Goal: Navigation & Orientation: Find specific page/section

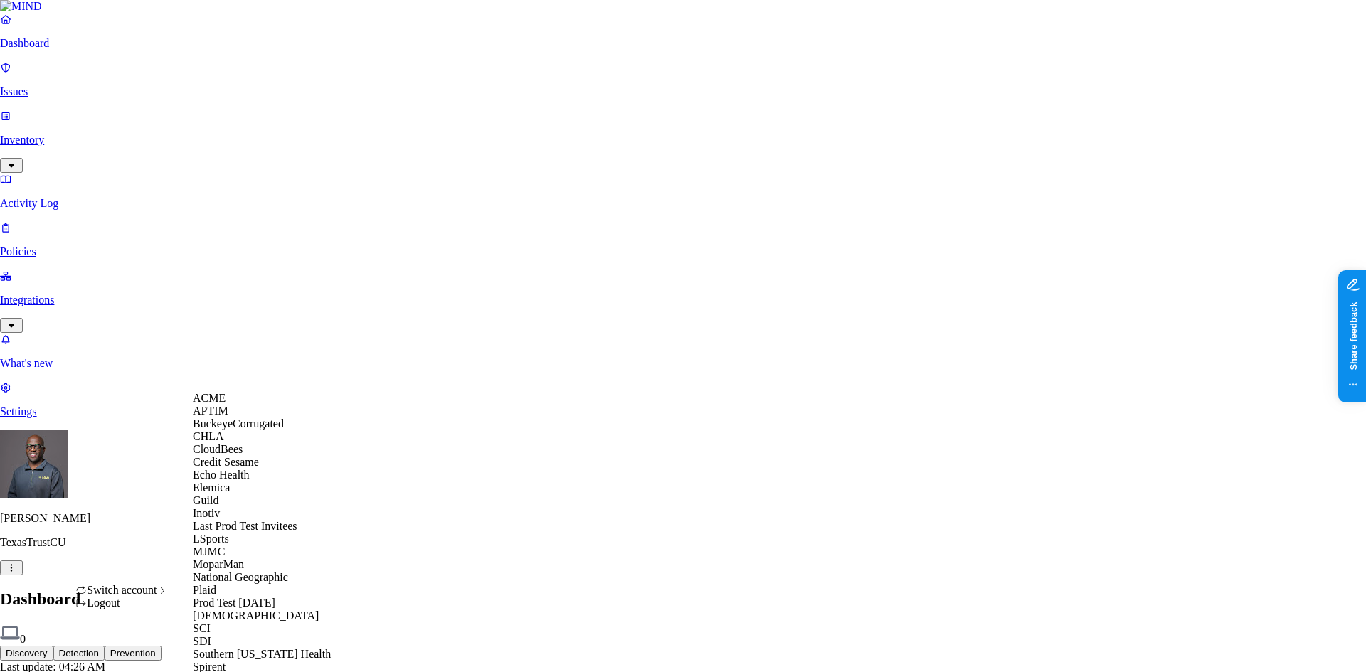
click at [243, 455] on span "CloudBees" at bounding box center [218, 449] width 50 height 12
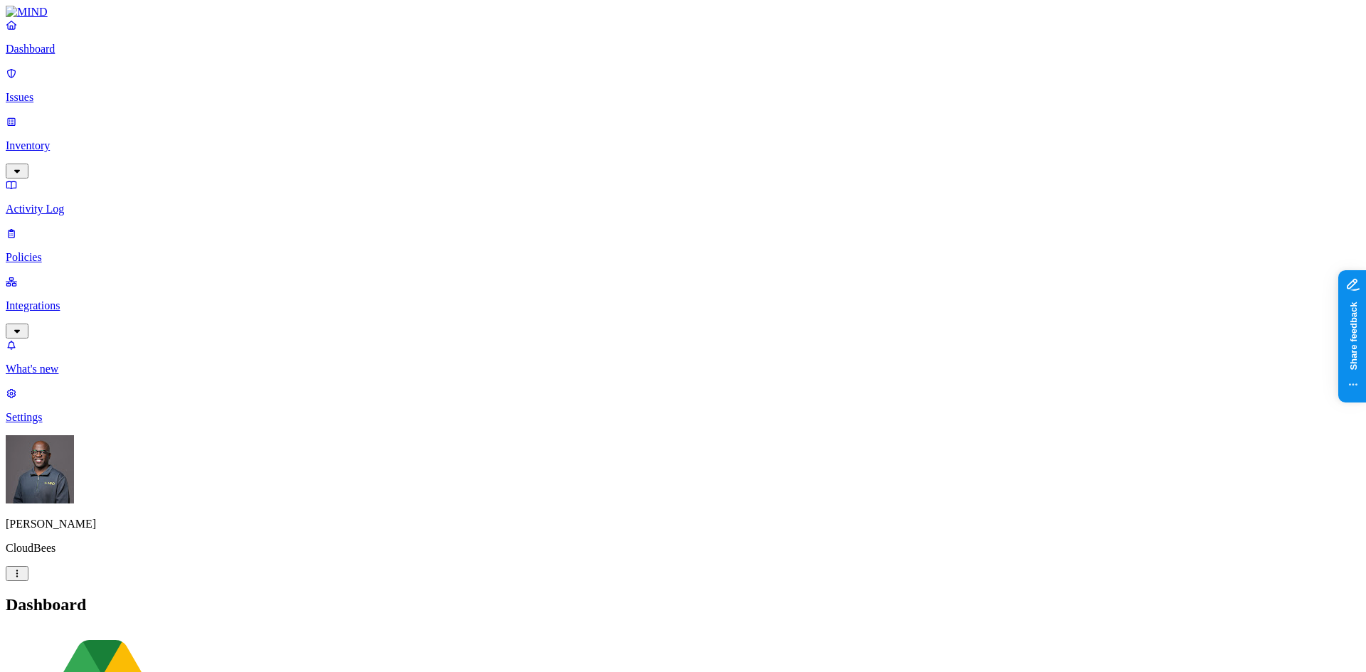
click at [63, 251] on p "Policies" at bounding box center [683, 257] width 1355 height 13
click at [53, 275] on link "Integrations" at bounding box center [683, 305] width 1355 height 61
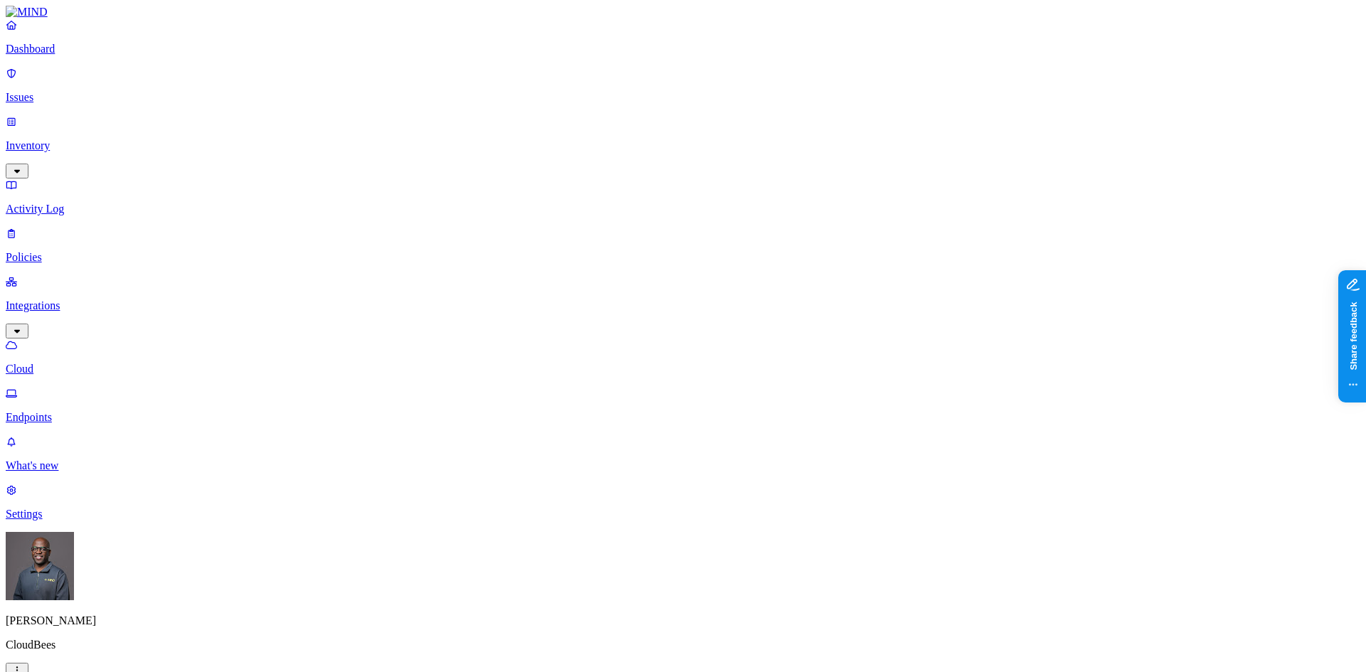
click at [78, 411] on p "Endpoints" at bounding box center [683, 417] width 1355 height 13
click at [84, 55] on p "Dashboard" at bounding box center [683, 49] width 1355 height 13
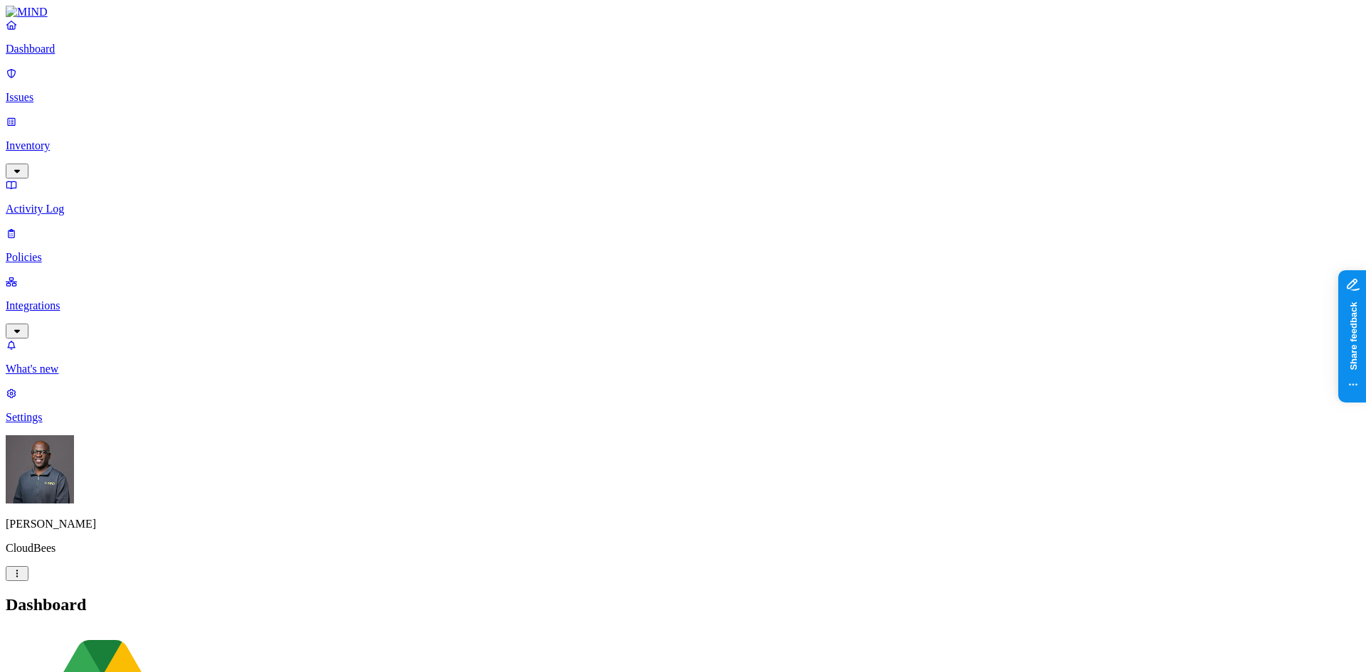
click at [65, 91] on p "Issues" at bounding box center [683, 97] width 1355 height 13
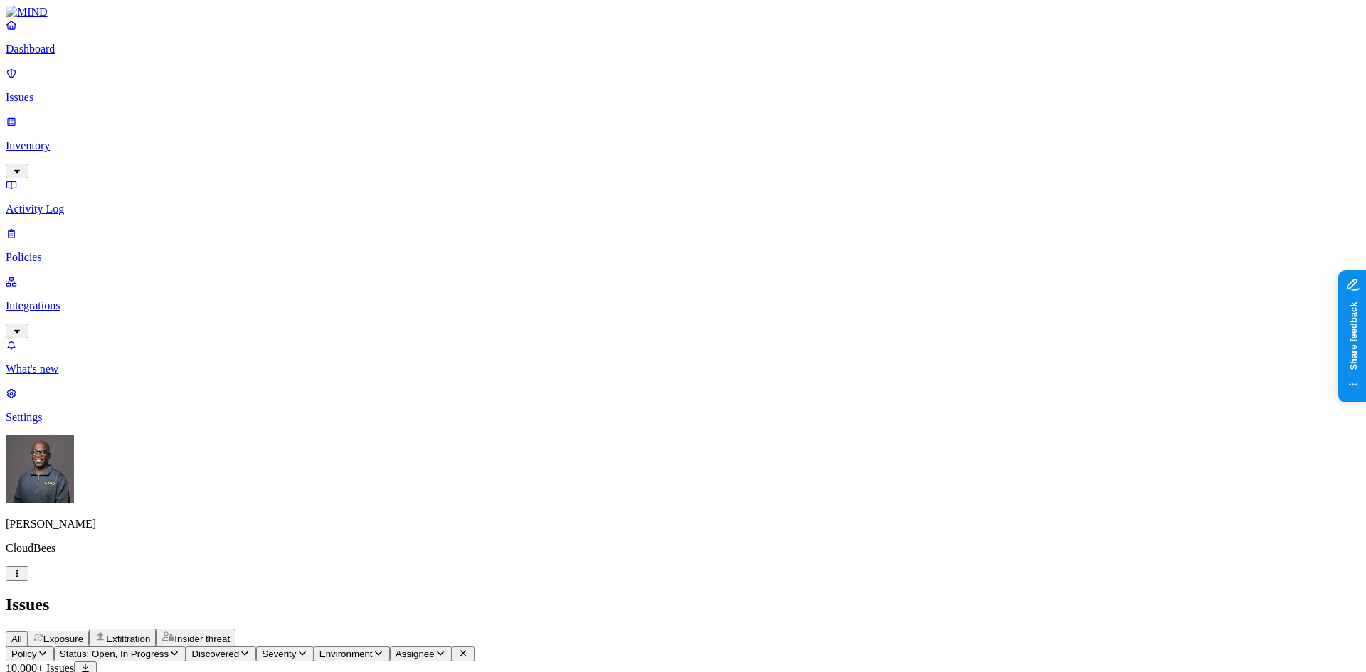
click at [55, 139] on p "Inventory" at bounding box center [683, 145] width 1355 height 13
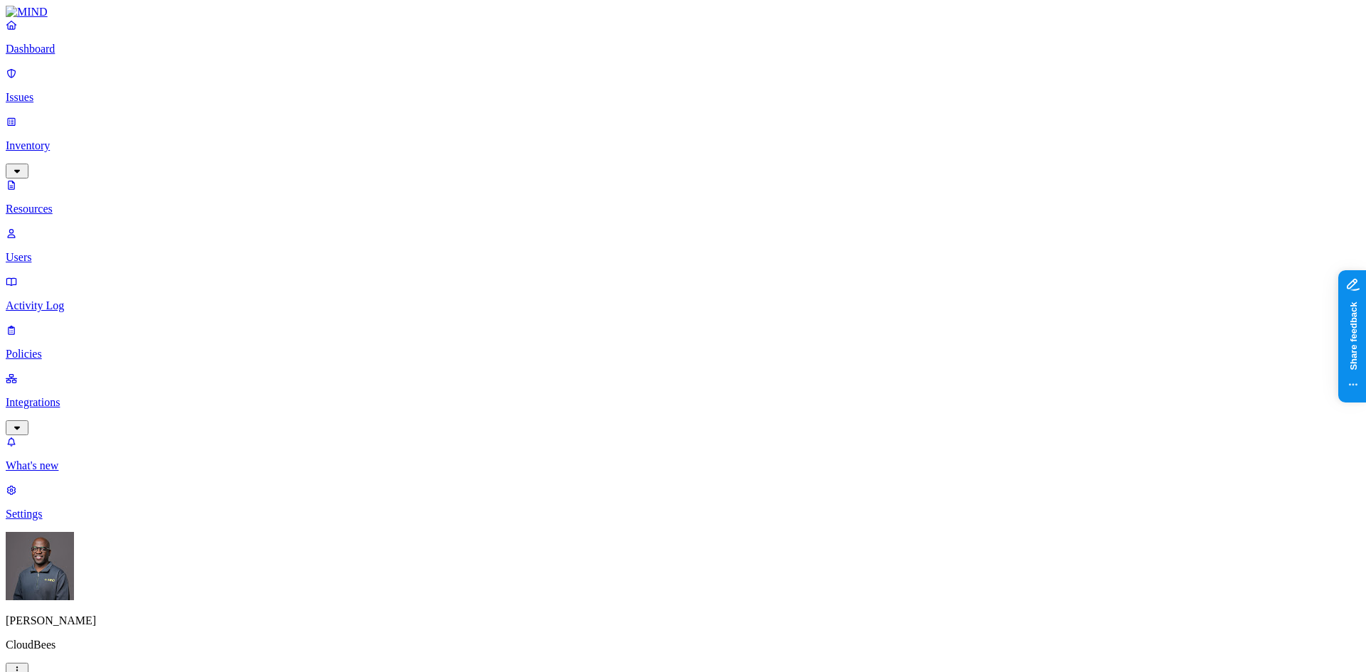
click at [63, 251] on p "Users" at bounding box center [683, 257] width 1355 height 13
click at [64, 300] on p "Activity Log" at bounding box center [683, 306] width 1355 height 13
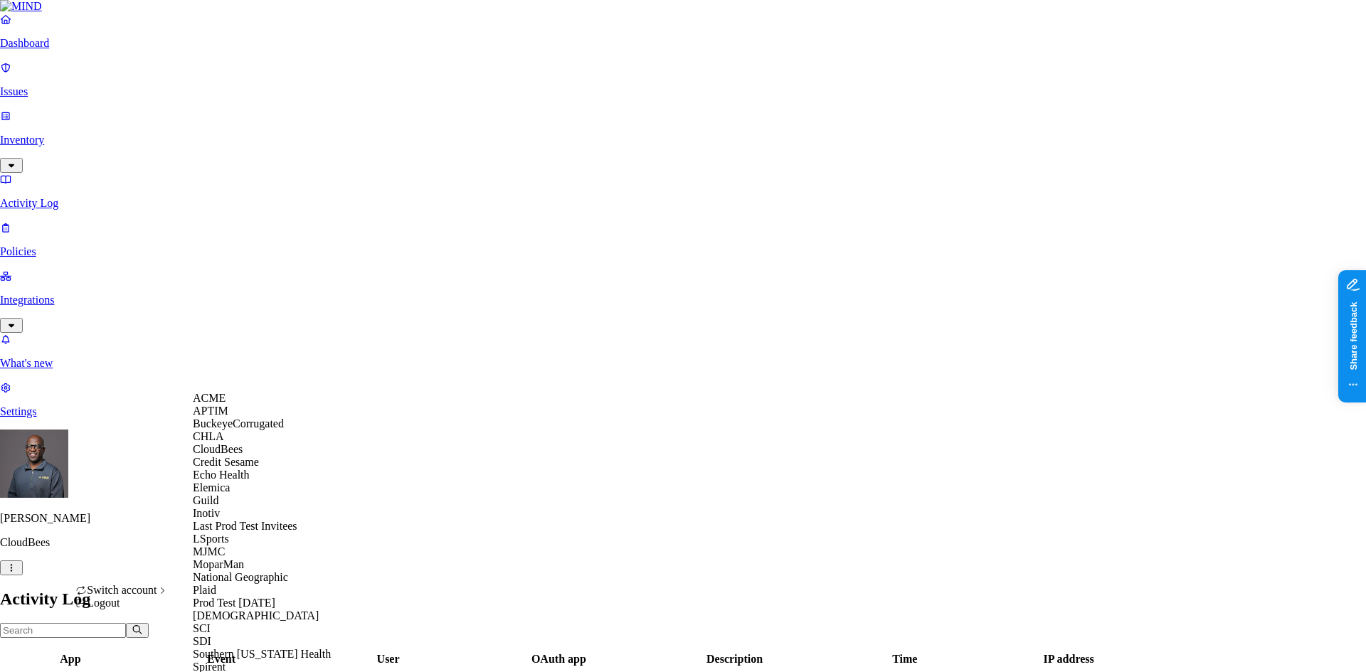
click at [228, 494] on span "Elemica" at bounding box center [211, 488] width 37 height 12
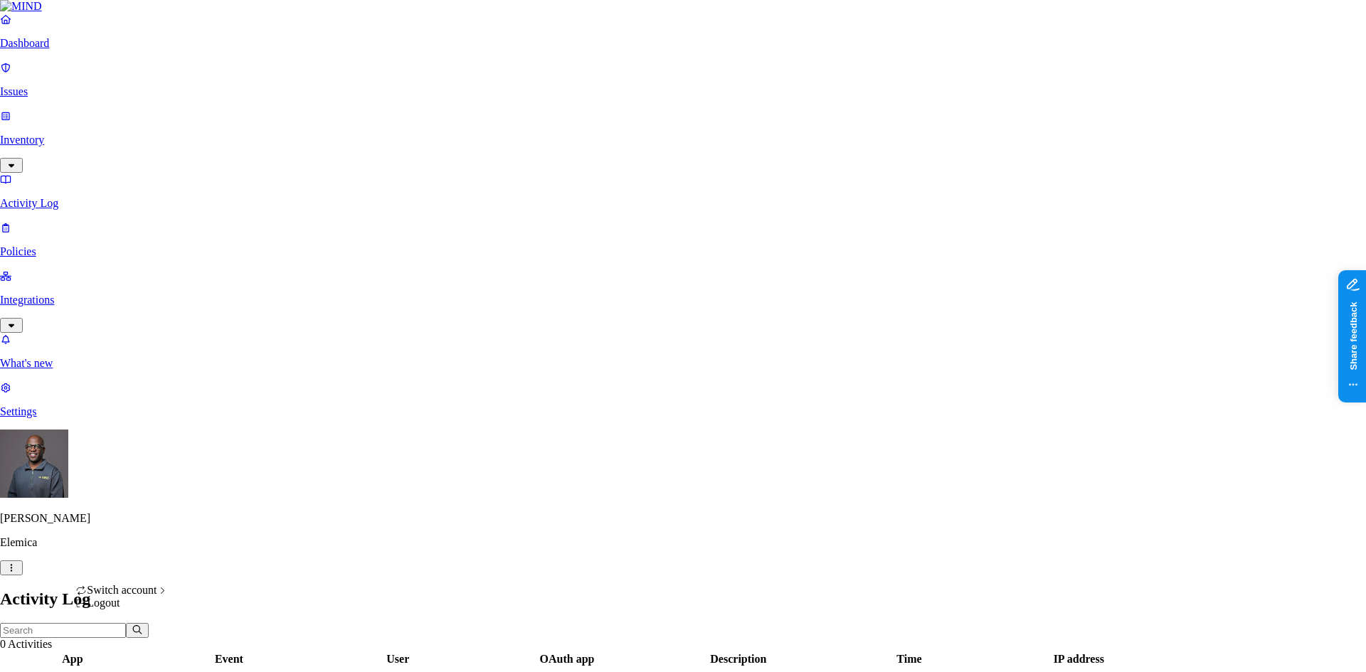
click at [133, 650] on html "Dashboard Issues Inventory Activity Log Policies Integrations What's new 1 Sett…" at bounding box center [683, 414] width 1366 height 828
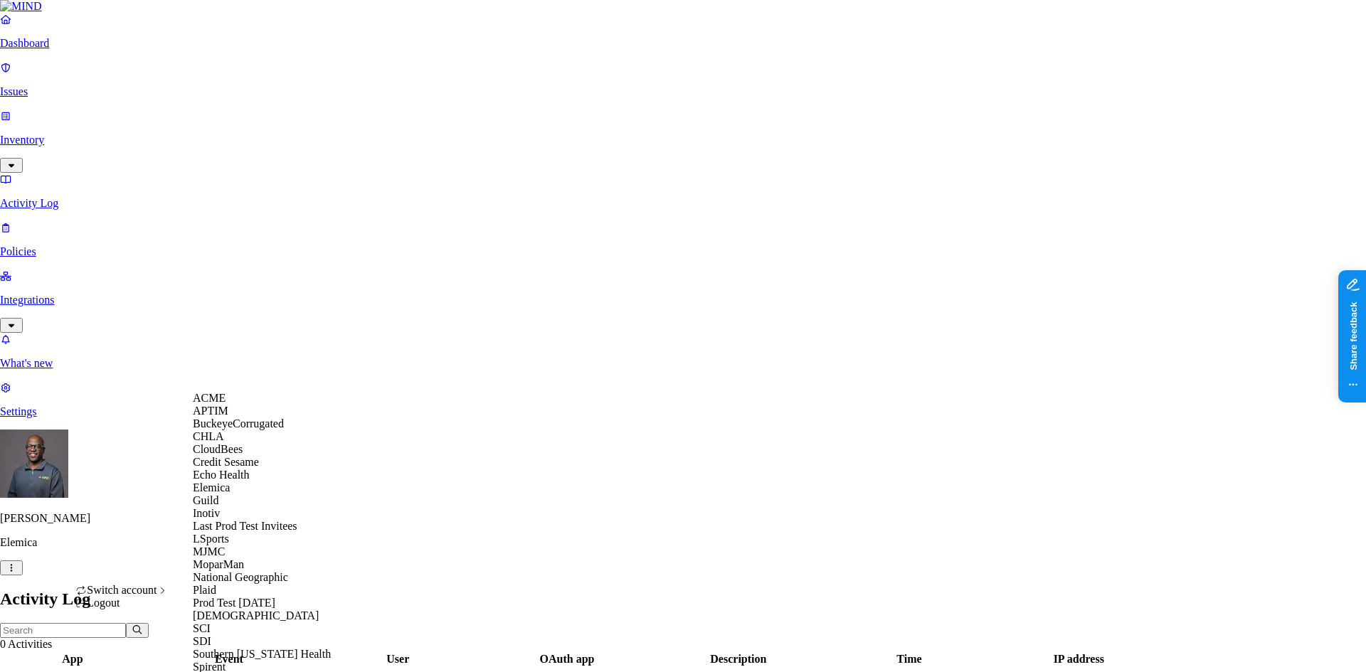
scroll to position [276, 0]
click at [228, 597] on span "Prod Test [DATE]" at bounding box center [234, 603] width 83 height 12
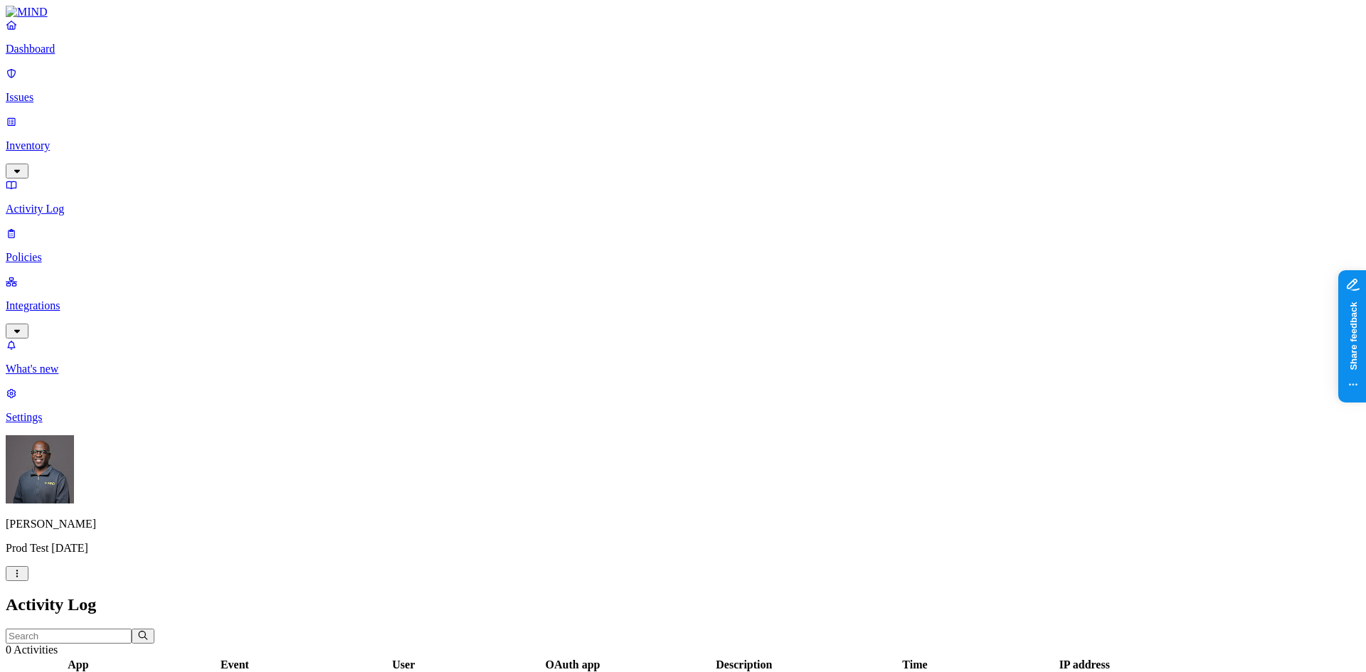
click at [68, 55] on p "Dashboard" at bounding box center [683, 49] width 1355 height 13
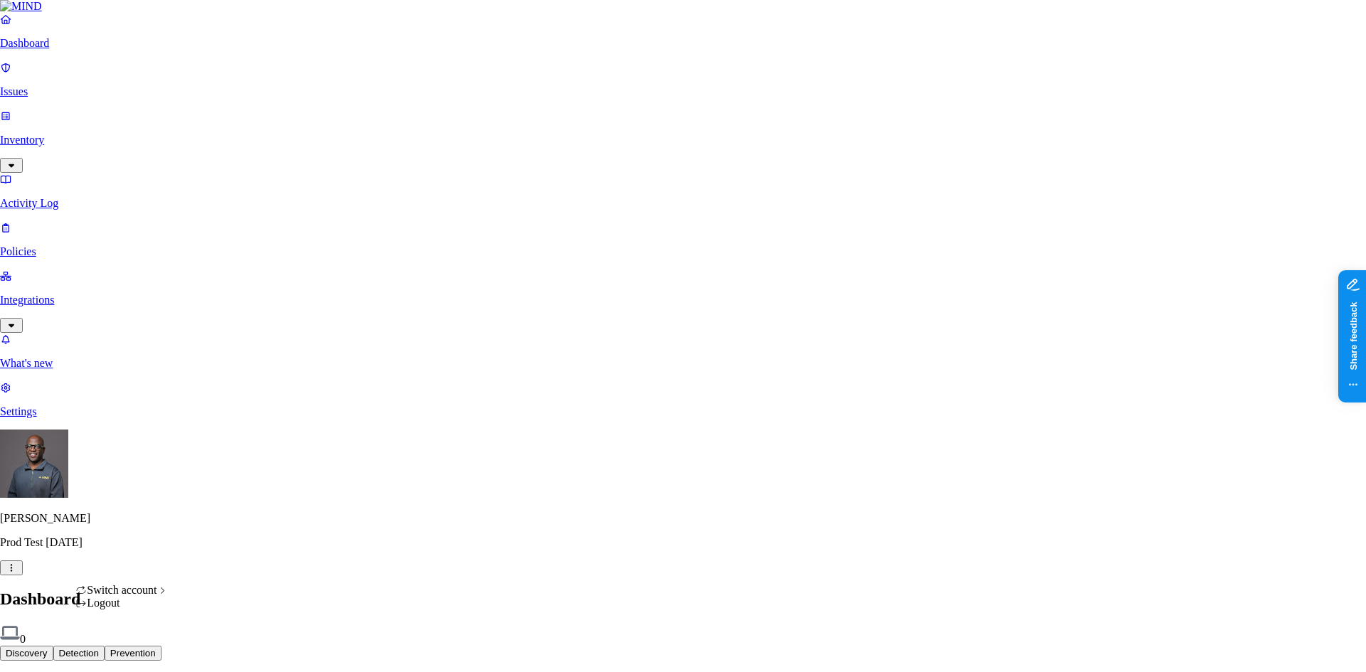
click at [136, 652] on html "Dashboard Issues Inventory Activity Log Policies Integrations What's new 1 Sett…" at bounding box center [683, 432] width 1366 height 864
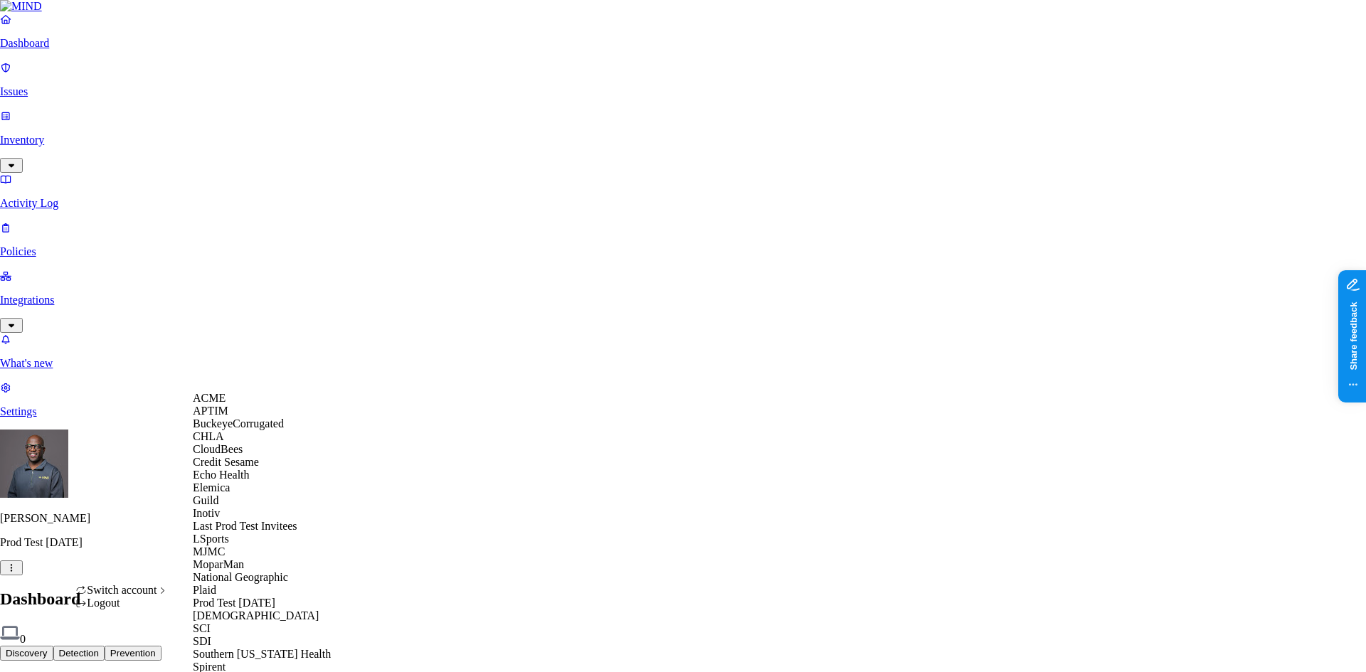
scroll to position [180, 0]
click at [230, 566] on span "MoparMan" at bounding box center [218, 564] width 51 height 12
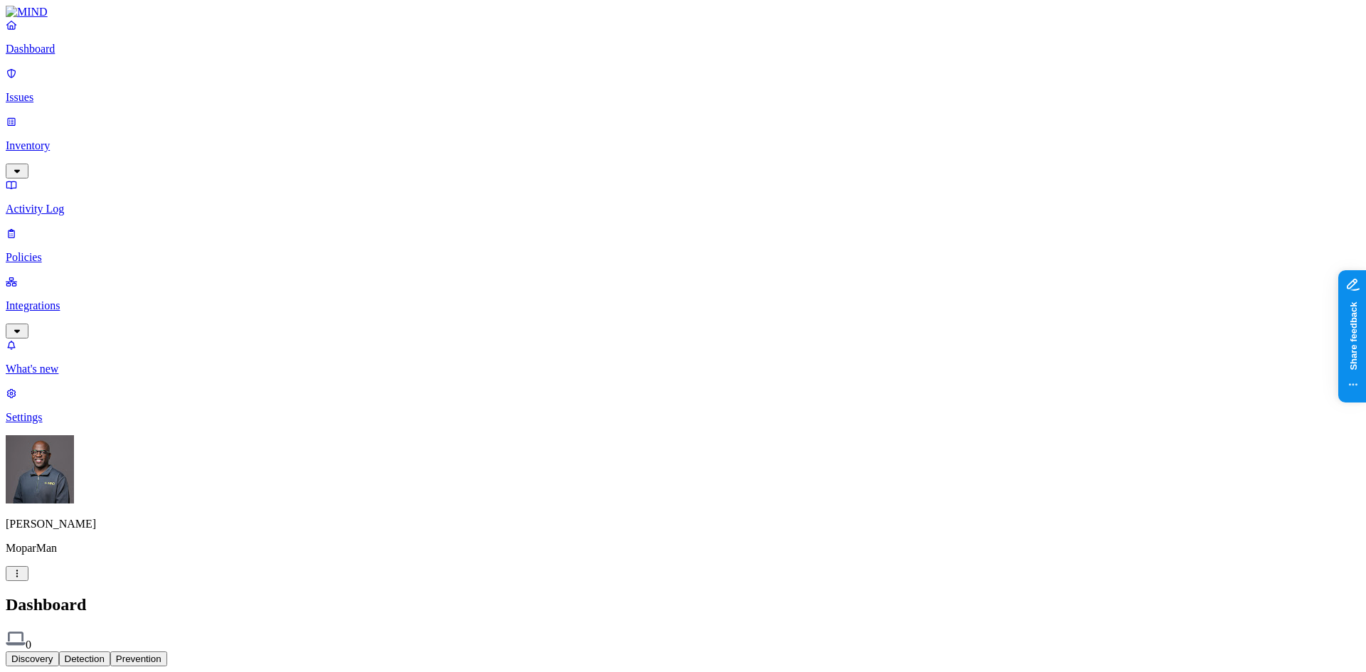
click at [68, 300] on p "Integrations" at bounding box center [683, 306] width 1355 height 13
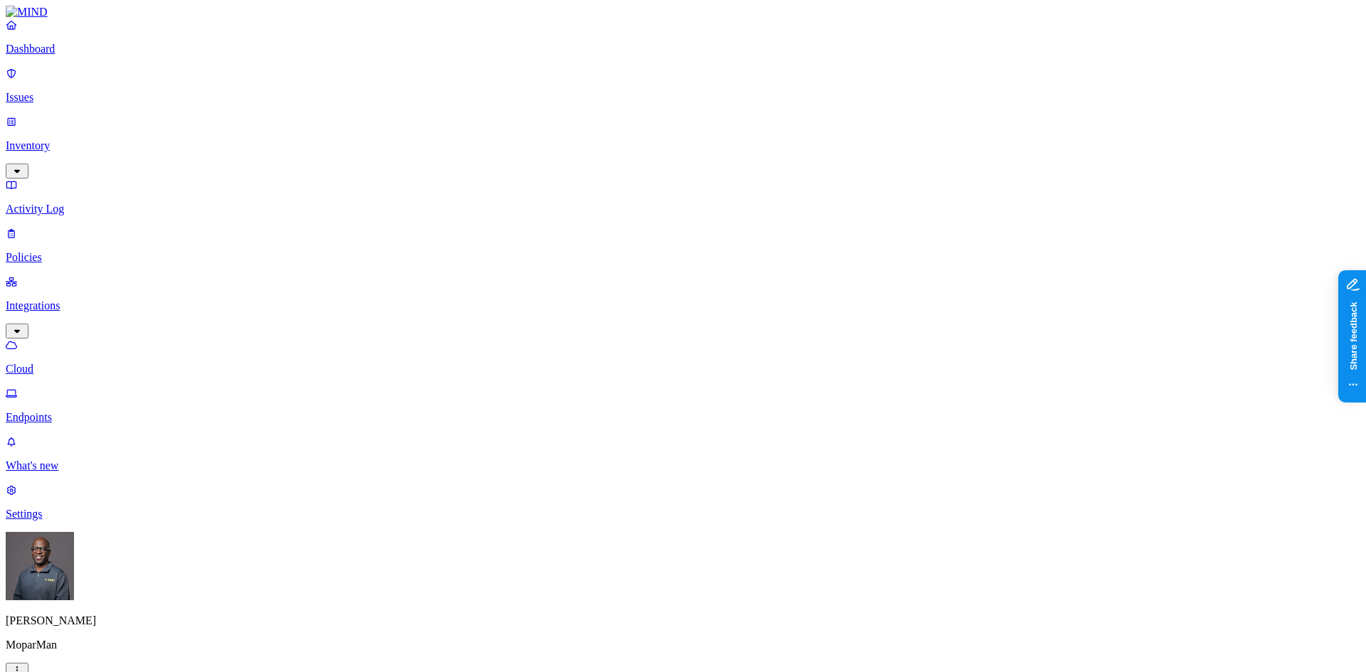
click at [56, 55] on p "Dashboard" at bounding box center [683, 49] width 1355 height 13
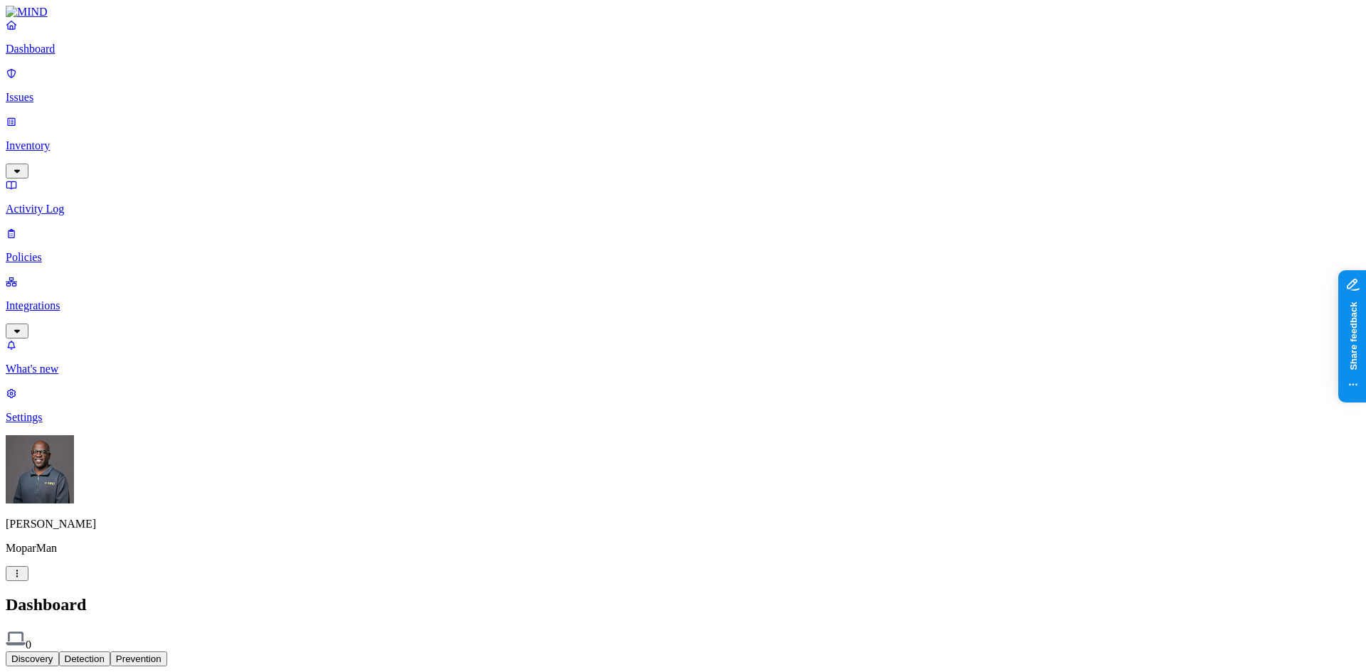
click at [50, 80] on link "Issues" at bounding box center [683, 85] width 1355 height 37
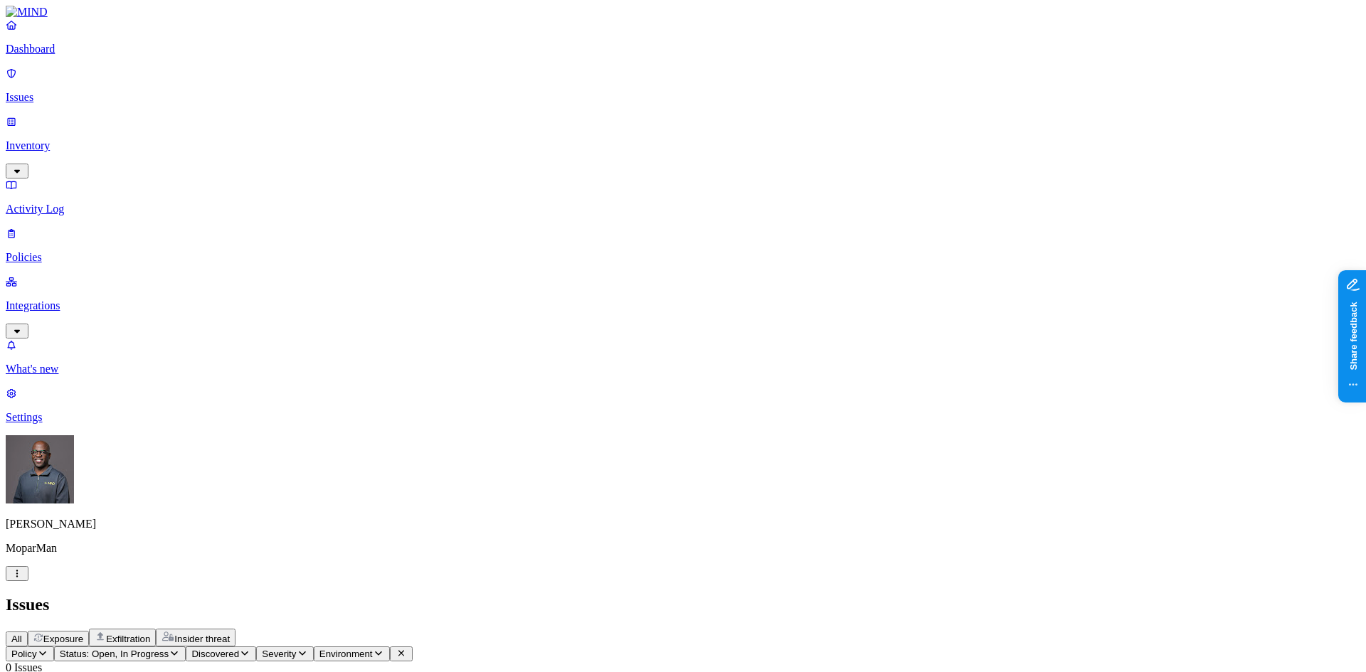
click at [47, 139] on p "Inventory" at bounding box center [683, 145] width 1355 height 13
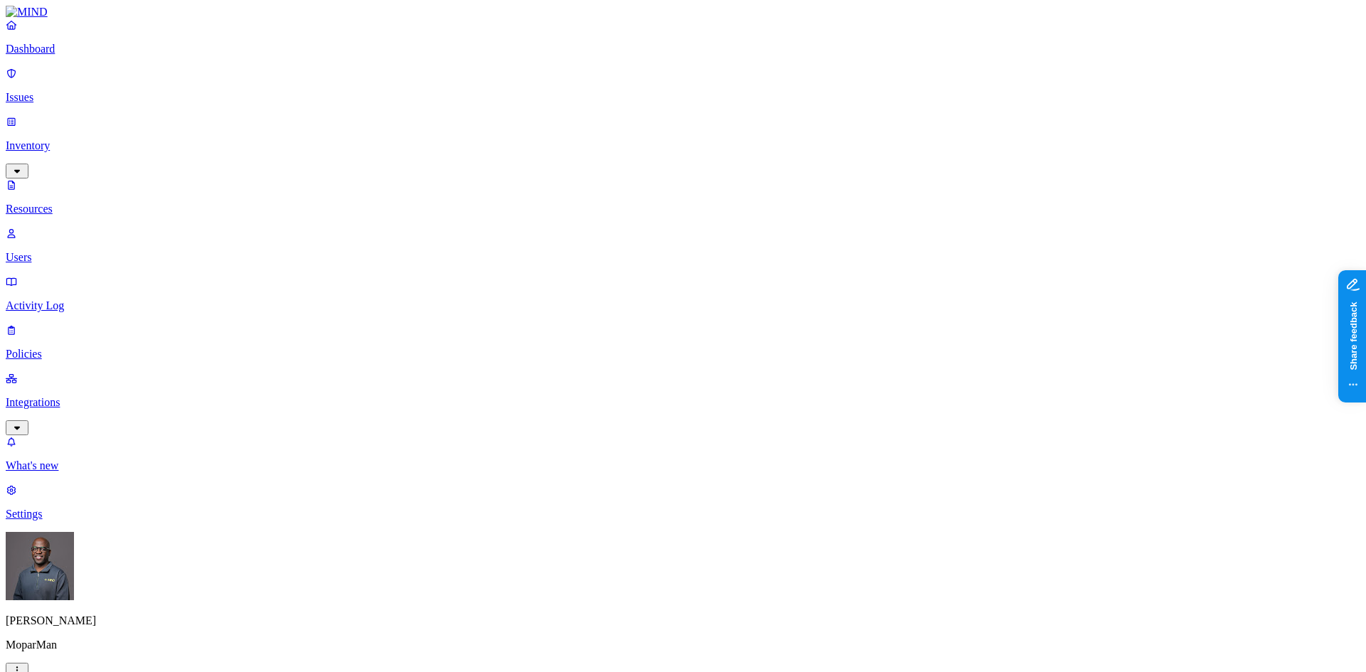
click at [58, 251] on p "Users" at bounding box center [683, 257] width 1355 height 13
click at [60, 300] on p "Activity Log" at bounding box center [683, 306] width 1355 height 13
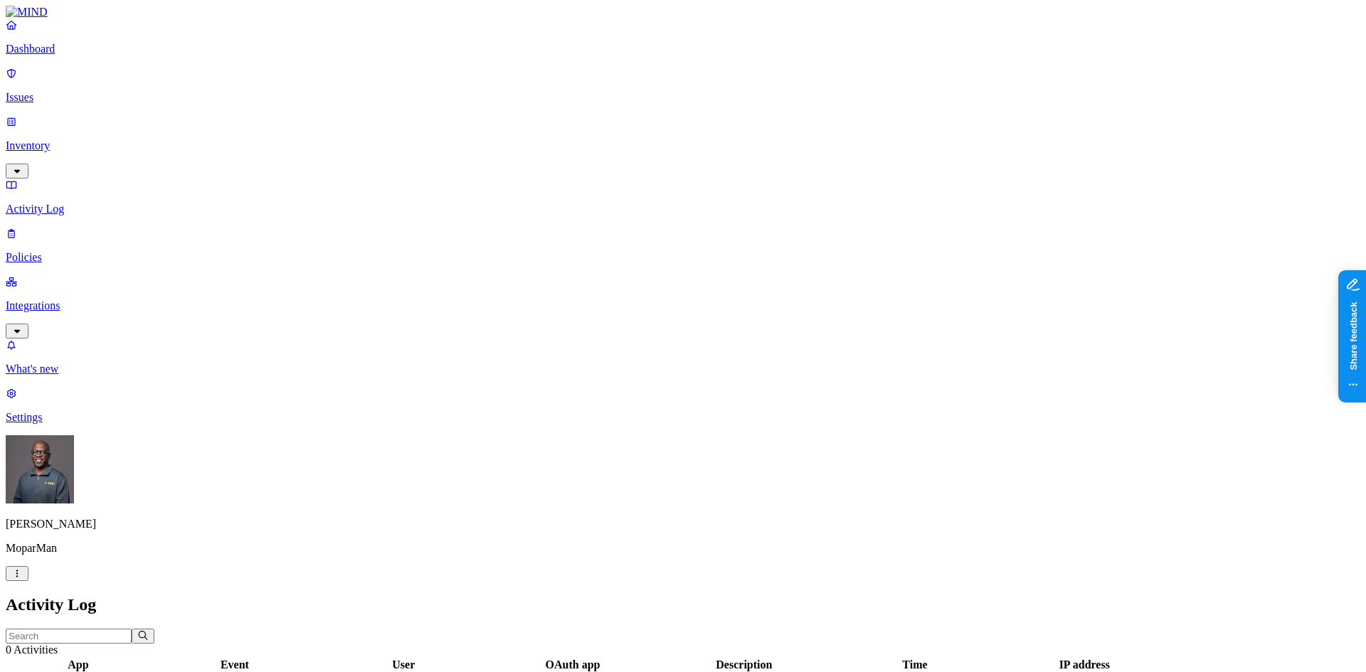
click at [58, 251] on p "Policies" at bounding box center [683, 257] width 1355 height 13
click at [55, 300] on p "Integrations" at bounding box center [683, 306] width 1355 height 13
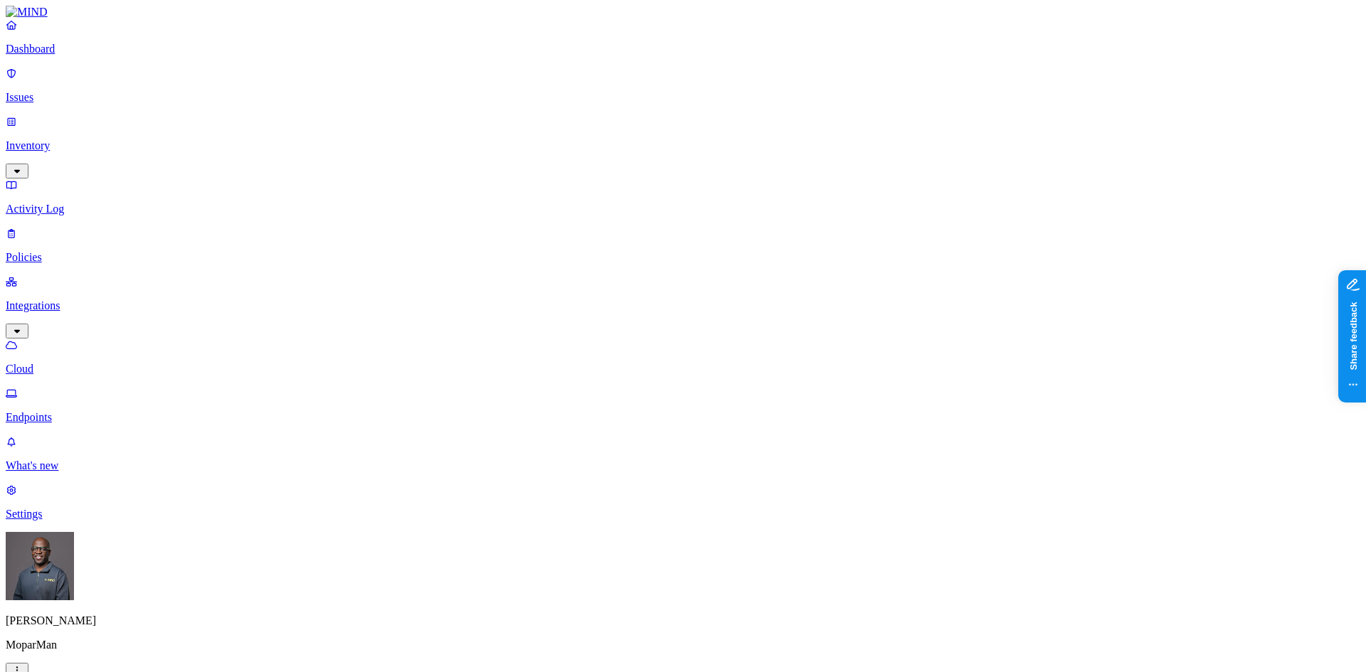
click at [61, 411] on p "Endpoints" at bounding box center [683, 417] width 1355 height 13
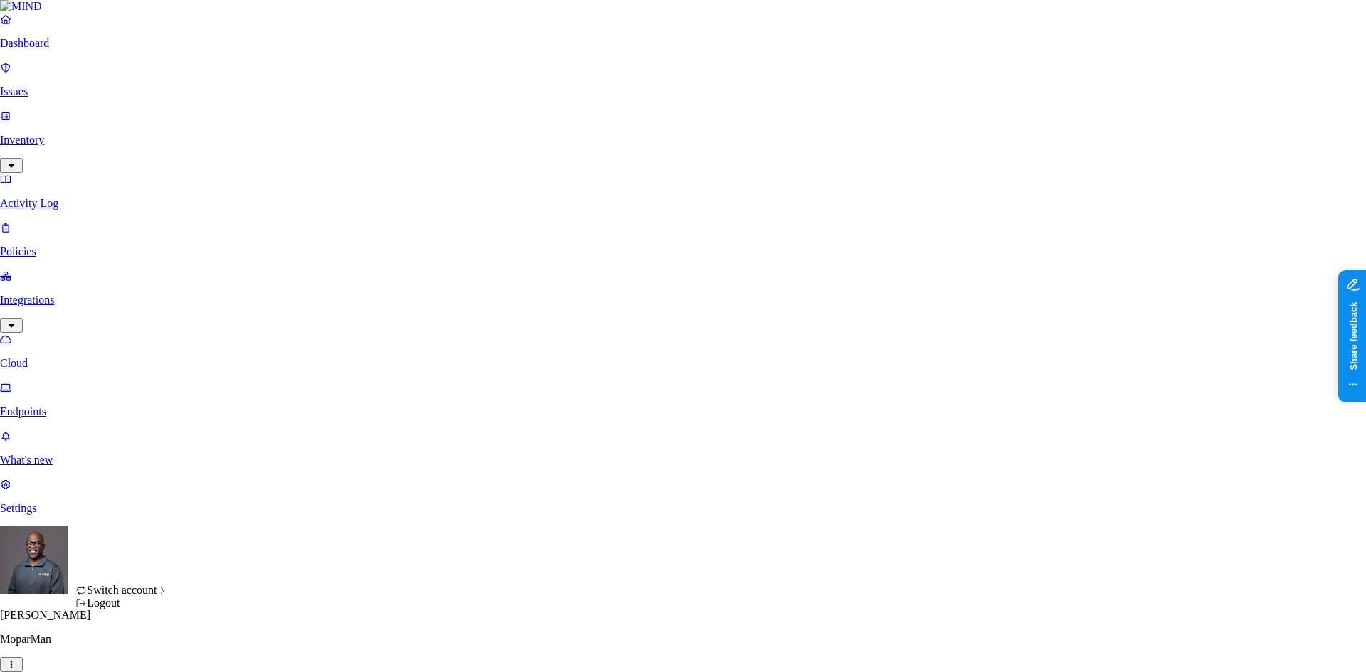
click at [137, 650] on html "Dashboard Issues Inventory Activity Log Policies Integrations Cloud Endpoints W…" at bounding box center [683, 455] width 1366 height 911
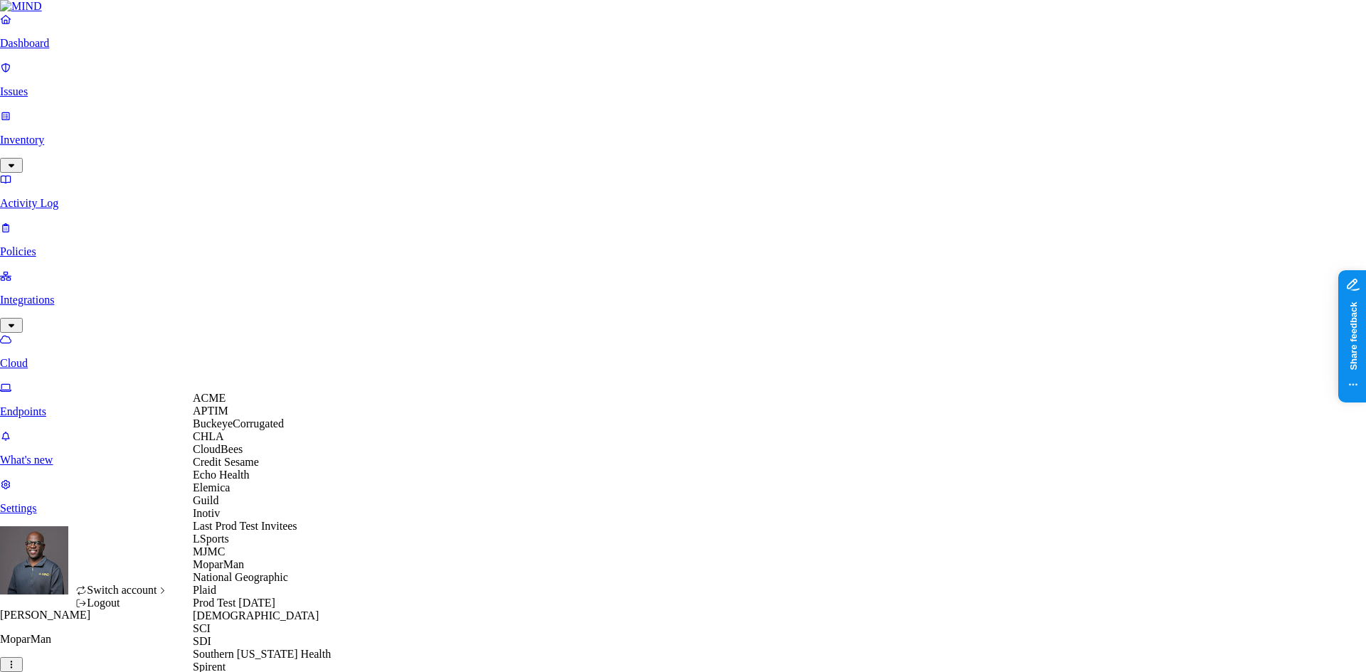
scroll to position [285, 0]
click at [219, 635] on div "SDI" at bounding box center [262, 641] width 138 height 13
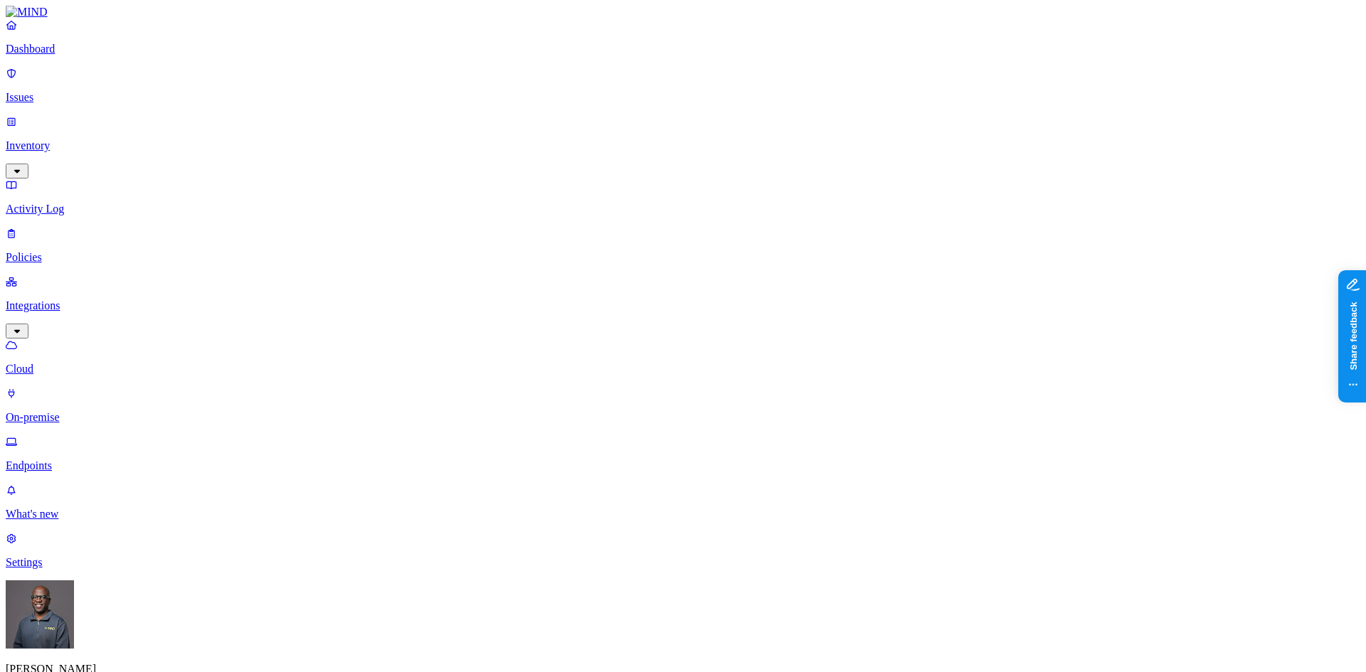
click at [58, 55] on p "Dashboard" at bounding box center [683, 49] width 1355 height 13
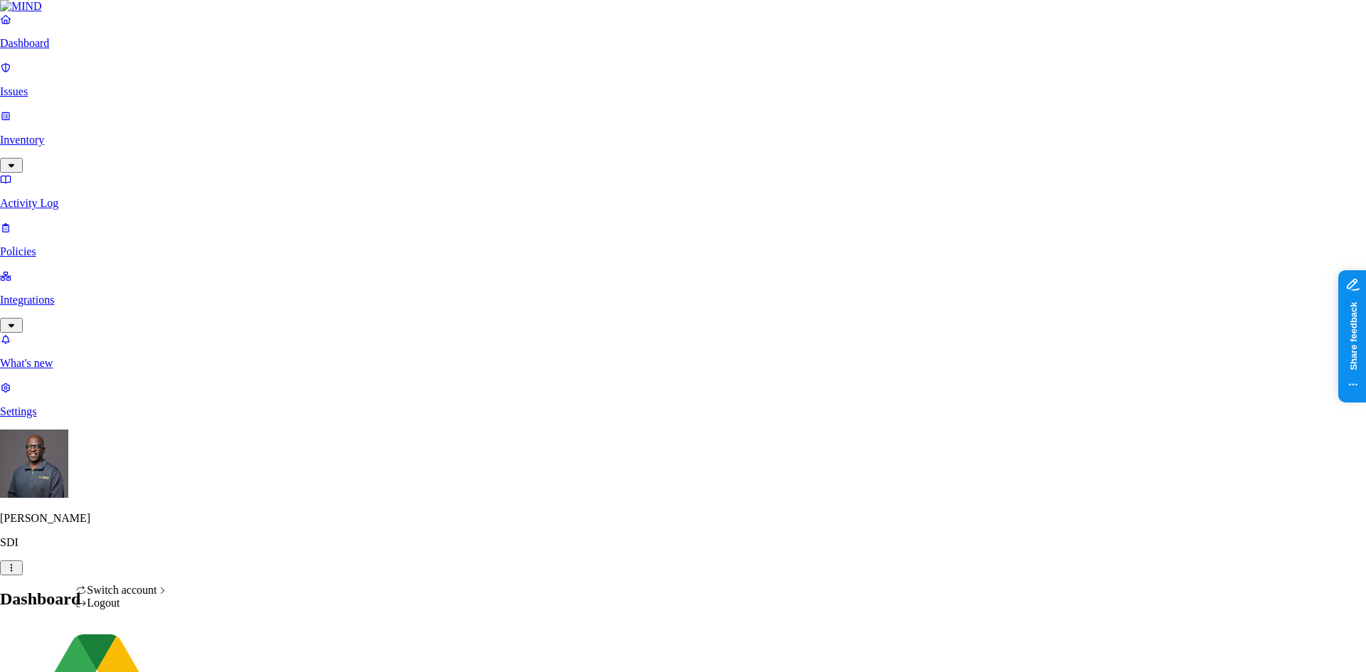
drag, startPoint x: 105, startPoint y: 374, endPoint x: 68, endPoint y: 305, distance: 78.6
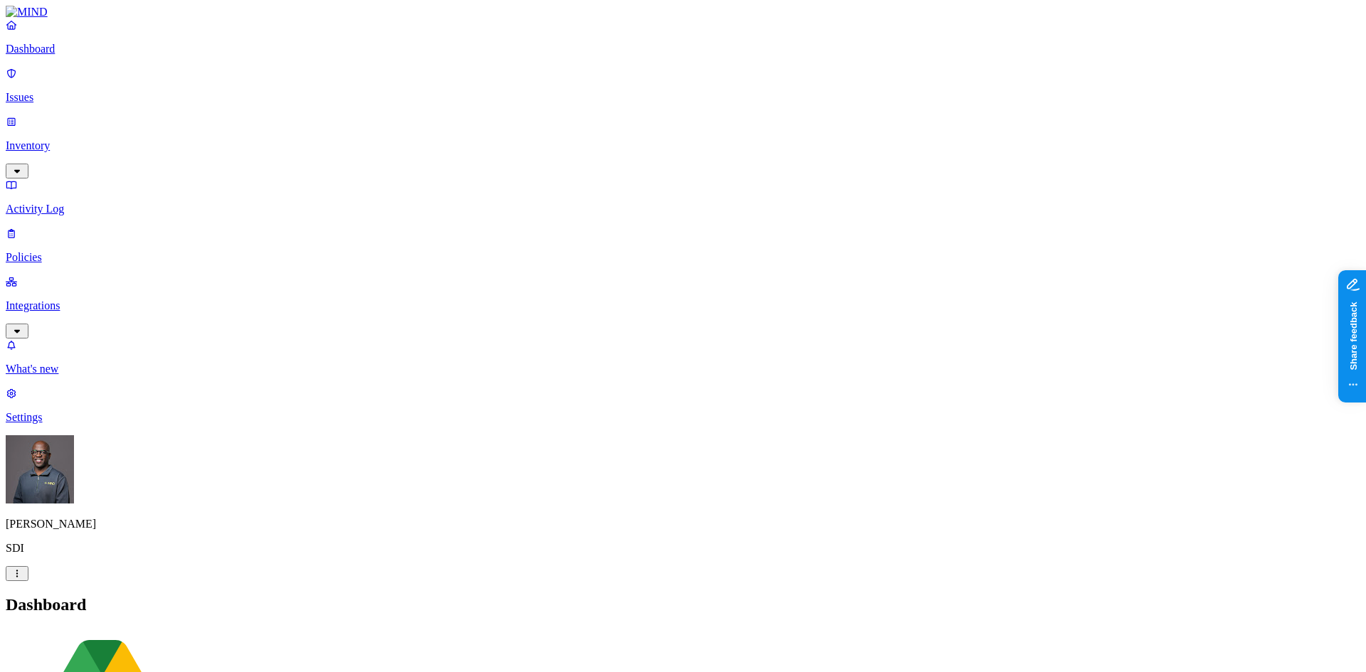
click at [65, 275] on link "Integrations" at bounding box center [683, 305] width 1355 height 61
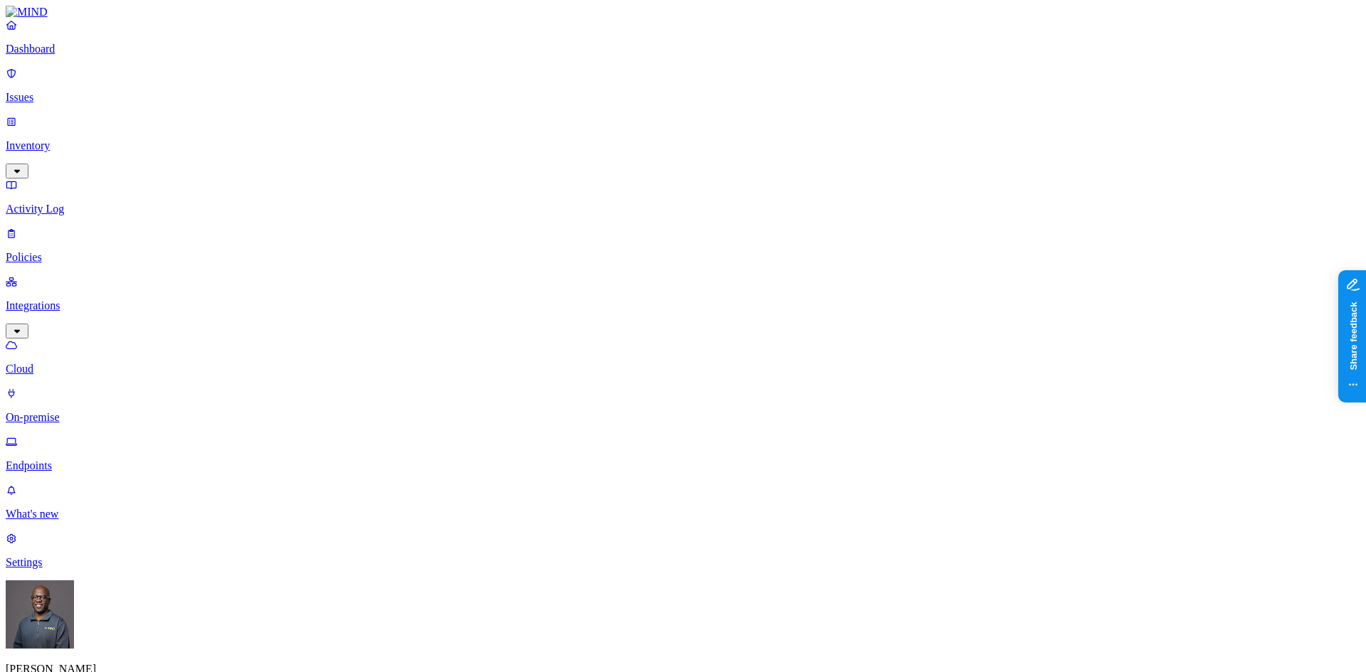
click at [73, 460] on p "Endpoints" at bounding box center [683, 466] width 1355 height 13
click at [76, 363] on p "Cloud" at bounding box center [683, 369] width 1355 height 13
click at [65, 80] on link "Issues" at bounding box center [683, 85] width 1355 height 37
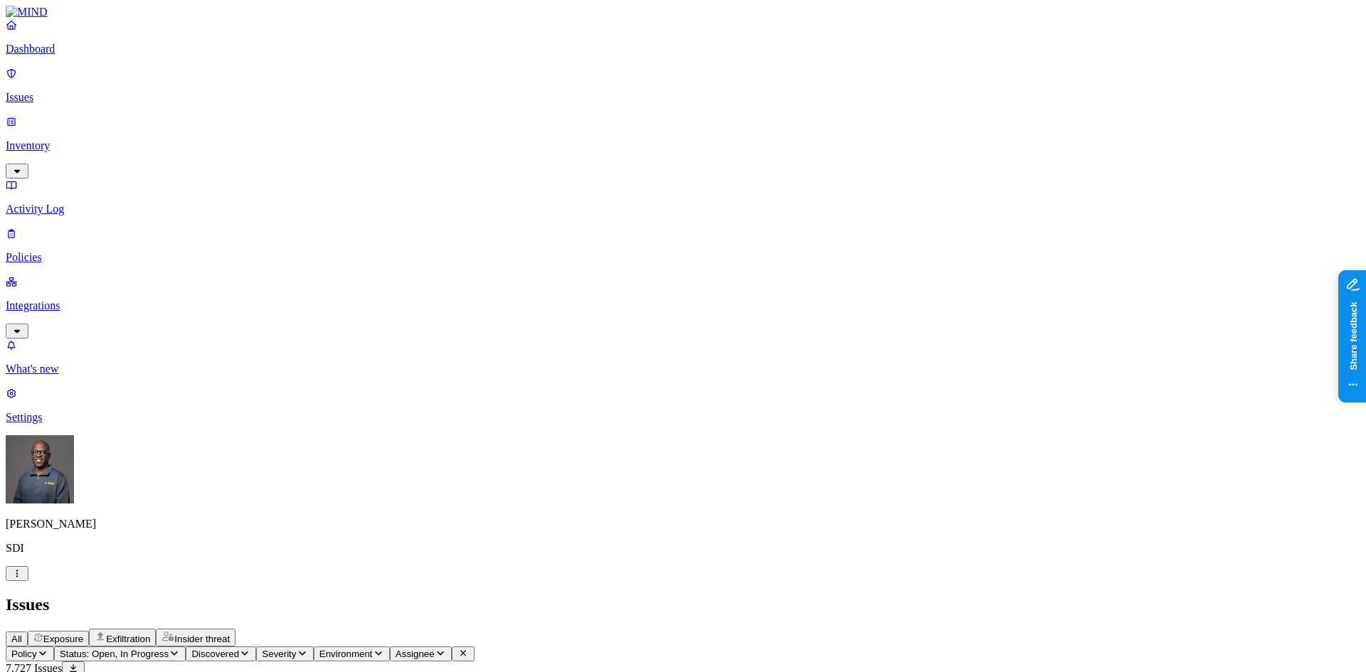
click at [69, 55] on p "Dashboard" at bounding box center [683, 49] width 1355 height 13
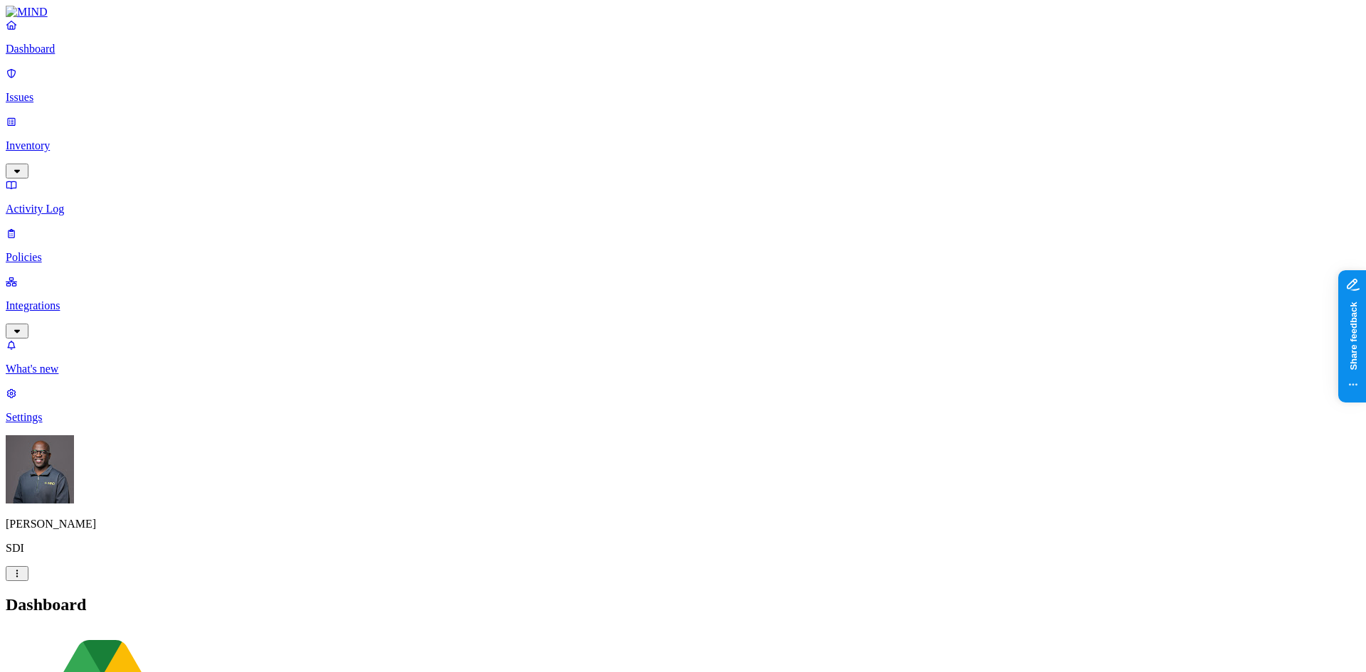
click at [80, 300] on p "Integrations" at bounding box center [683, 306] width 1355 height 13
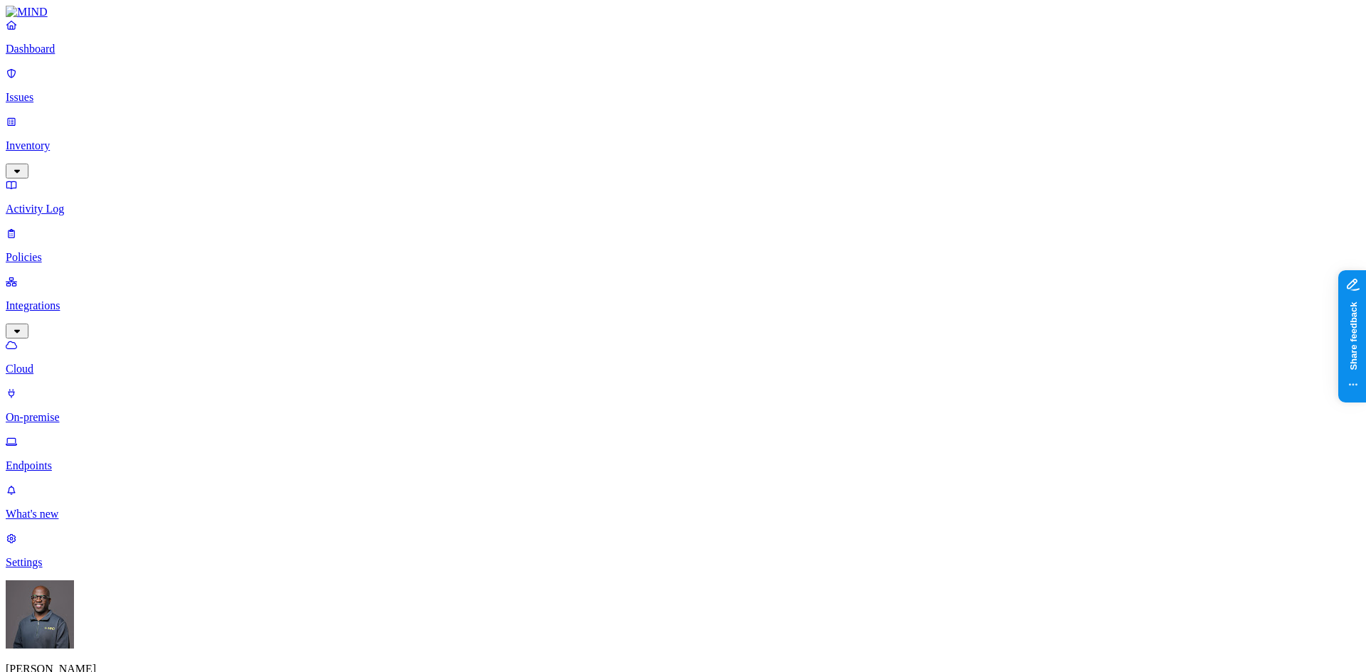
click at [65, 55] on p "Dashboard" at bounding box center [683, 49] width 1355 height 13
